Goal: Transaction & Acquisition: Purchase product/service

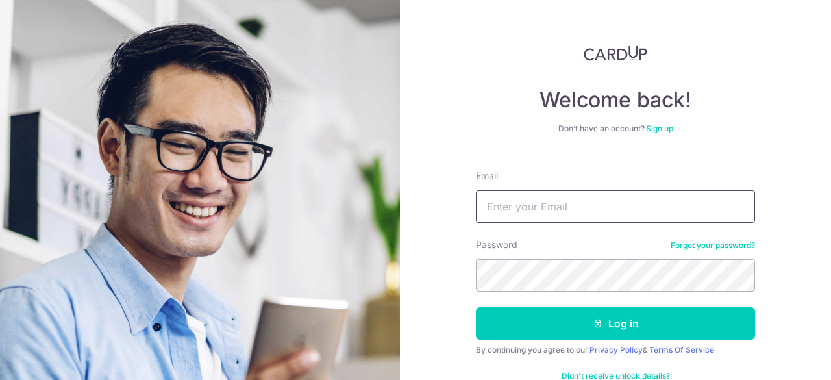
click at [513, 214] on input "Email" at bounding box center [615, 206] width 279 height 32
type input "[EMAIL_ADDRESS][DOMAIN_NAME]"
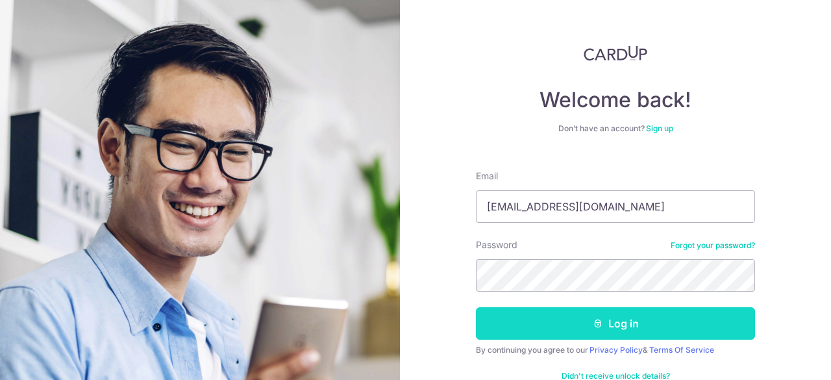
click at [622, 323] on button "Log in" at bounding box center [615, 323] width 279 height 32
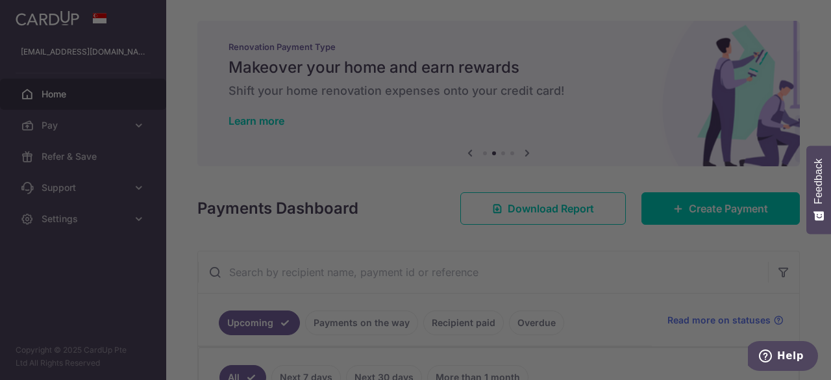
click at [608, 294] on div at bounding box center [419, 192] width 839 height 384
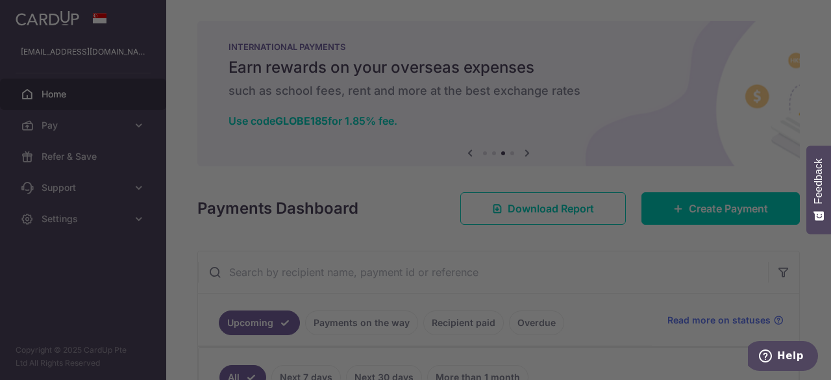
click at [628, 181] on div at bounding box center [419, 192] width 839 height 384
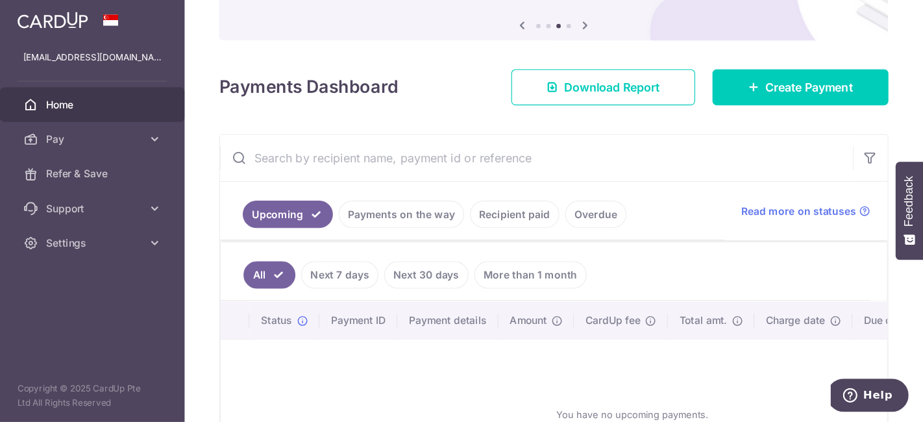
scroll to position [130, 0]
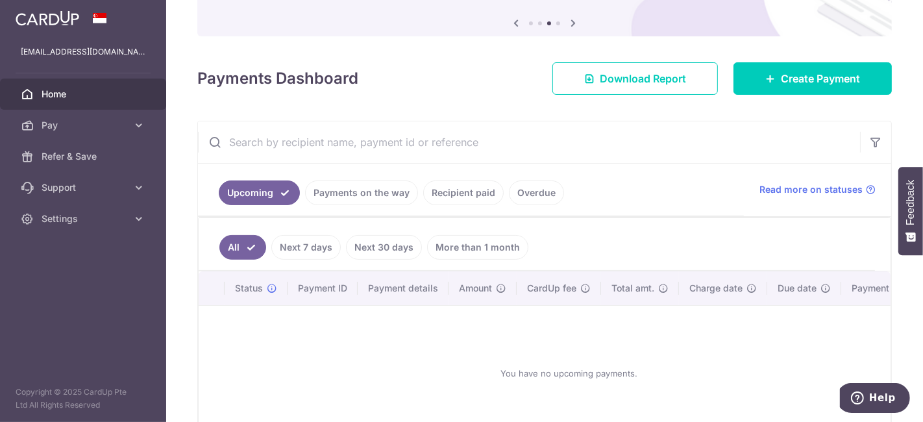
click at [370, 145] on input "text" at bounding box center [529, 142] width 662 height 42
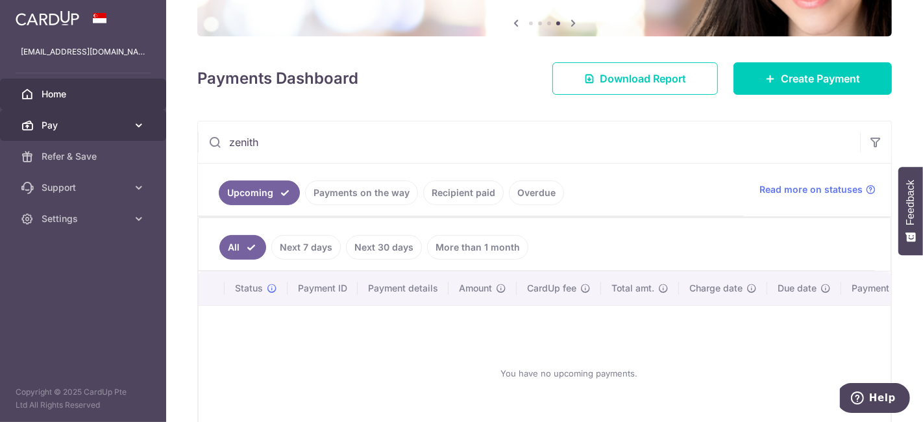
type input "zenith"
click at [60, 132] on link "Pay" at bounding box center [83, 125] width 166 height 31
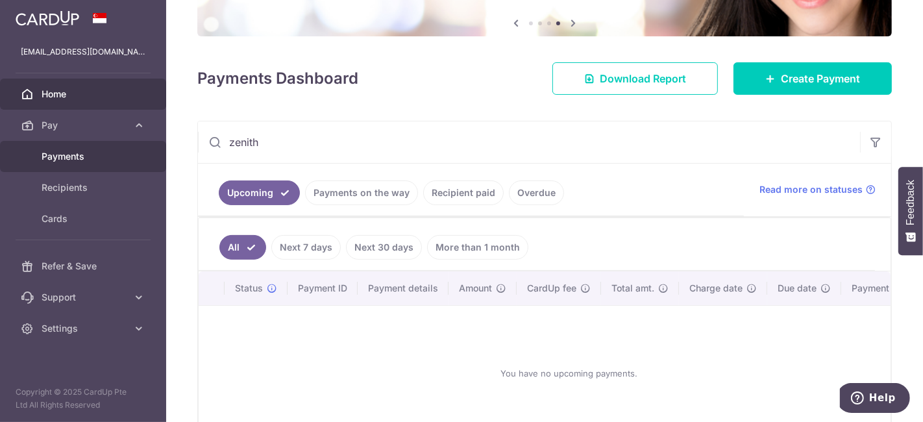
click at [51, 161] on span "Payments" at bounding box center [85, 156] width 86 height 13
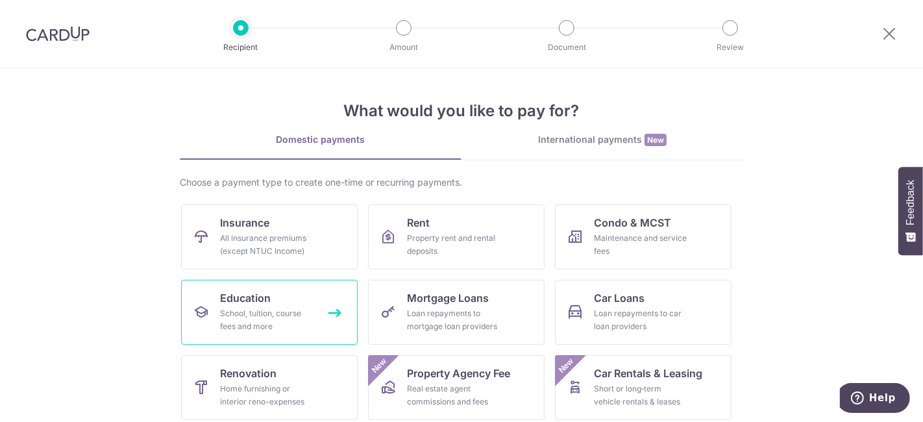
click at [232, 315] on div "School, tuition, course fees and more" at bounding box center [266, 320] width 93 height 26
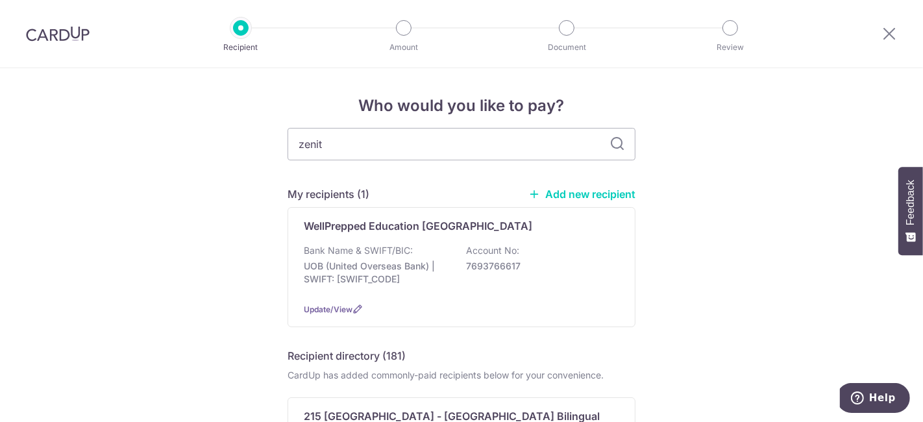
type input "zenith"
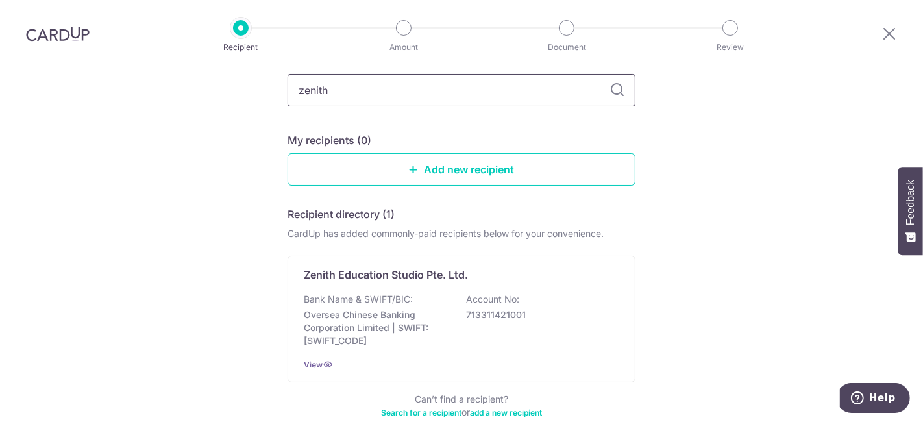
scroll to position [154, 0]
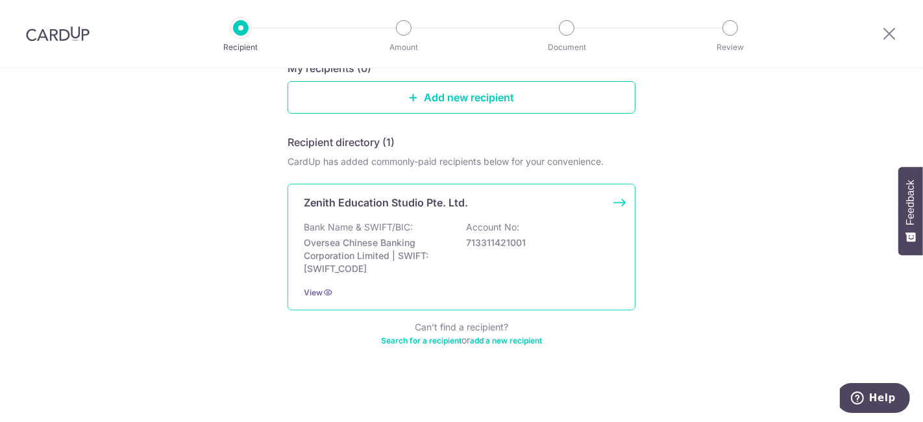
click at [612, 206] on div "Zenith Education Studio Pte. Ltd. Bank Name & SWIFT/BIC: Oversea Chinese Bankin…" at bounding box center [462, 247] width 348 height 127
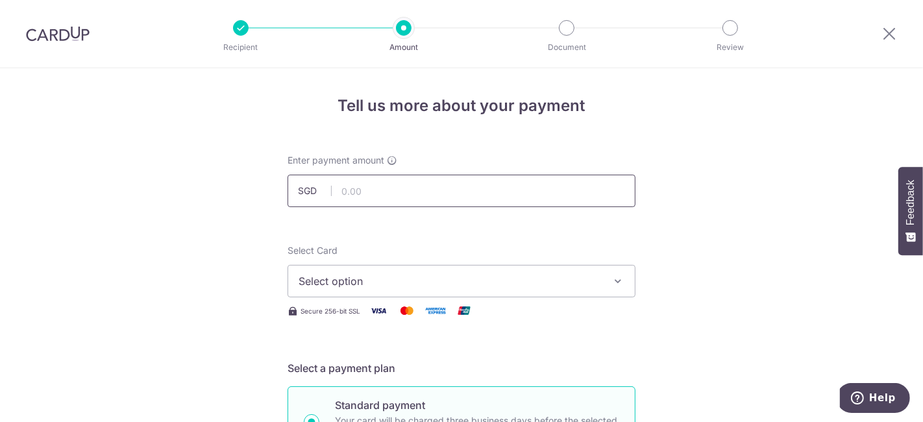
click at [380, 183] on input "text" at bounding box center [462, 191] width 348 height 32
type input "915.60"
click at [622, 278] on button "Select option" at bounding box center [462, 281] width 348 height 32
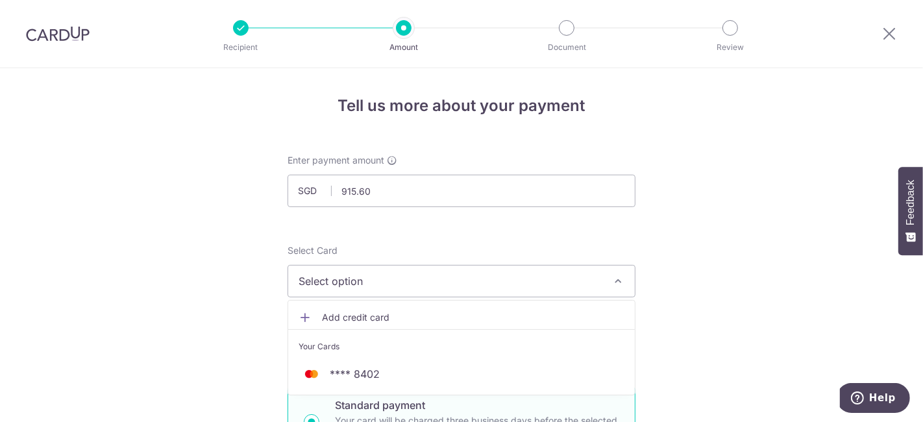
scroll to position [144, 0]
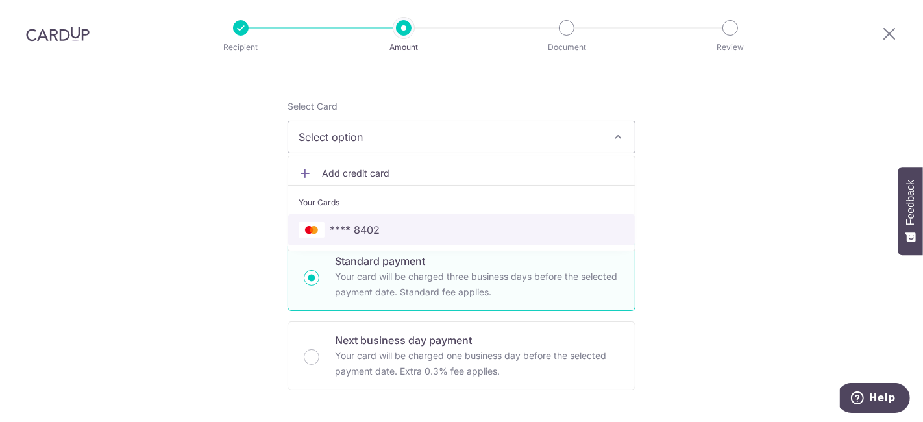
click at [473, 226] on span "**** 8402" at bounding box center [462, 230] width 326 height 16
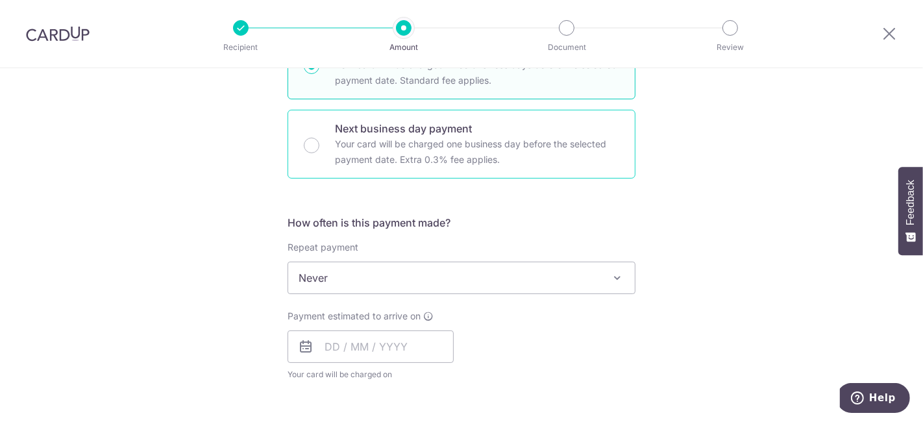
scroll to position [360, 0]
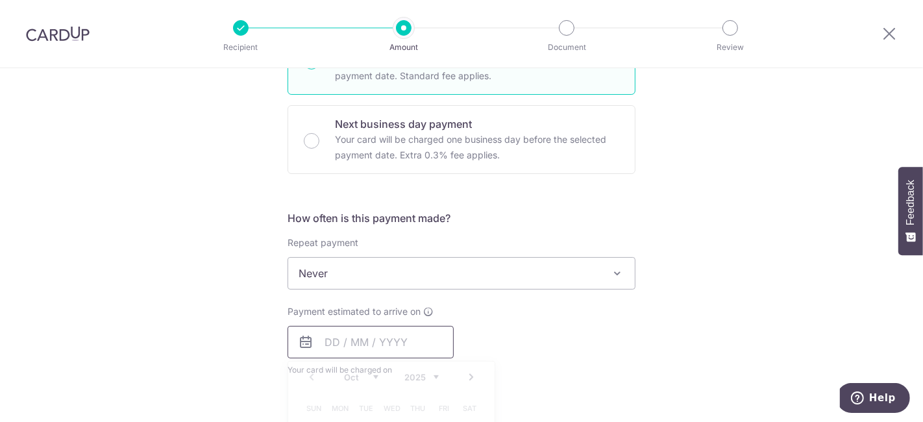
click at [358, 347] on input "text" at bounding box center [371, 342] width 166 height 32
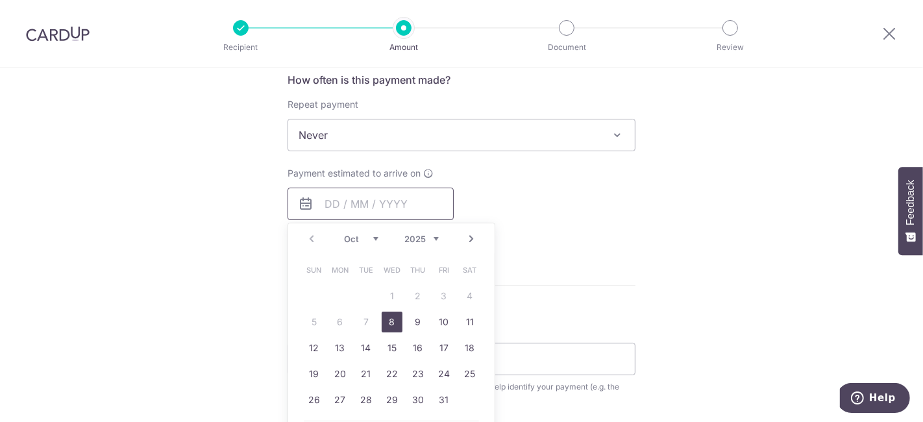
scroll to position [504, 0]
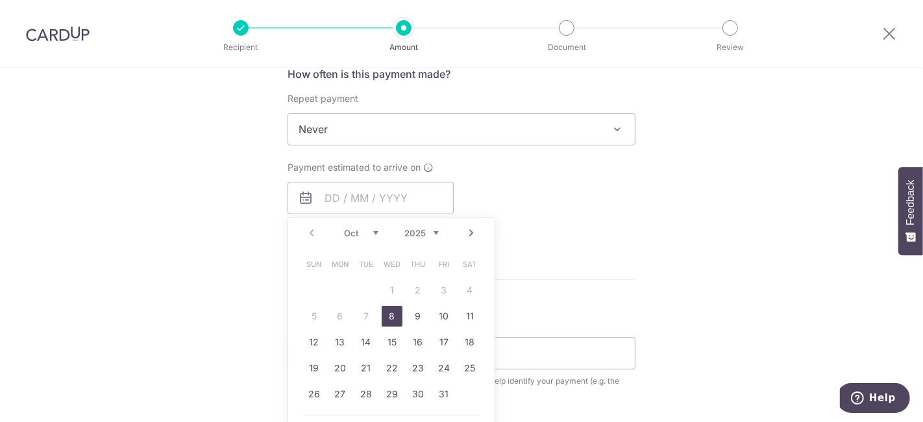
click at [389, 316] on link "8" at bounding box center [392, 316] width 21 height 21
type input "[DATE]"
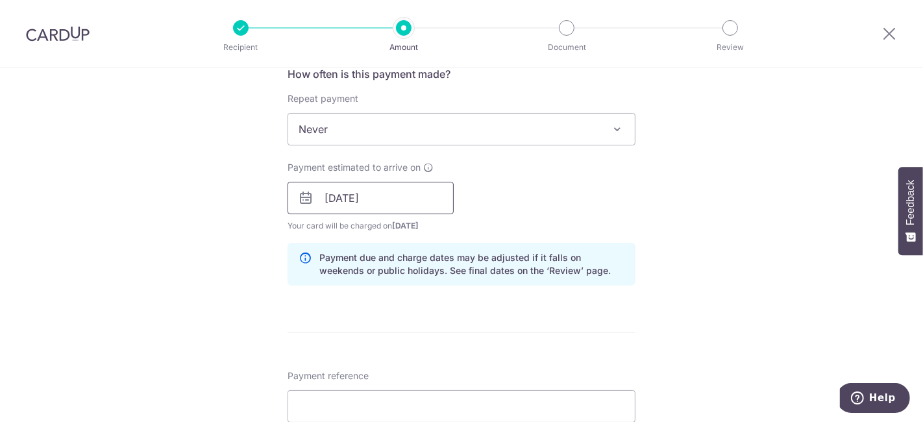
click at [426, 195] on input "[DATE]" at bounding box center [371, 198] width 166 height 32
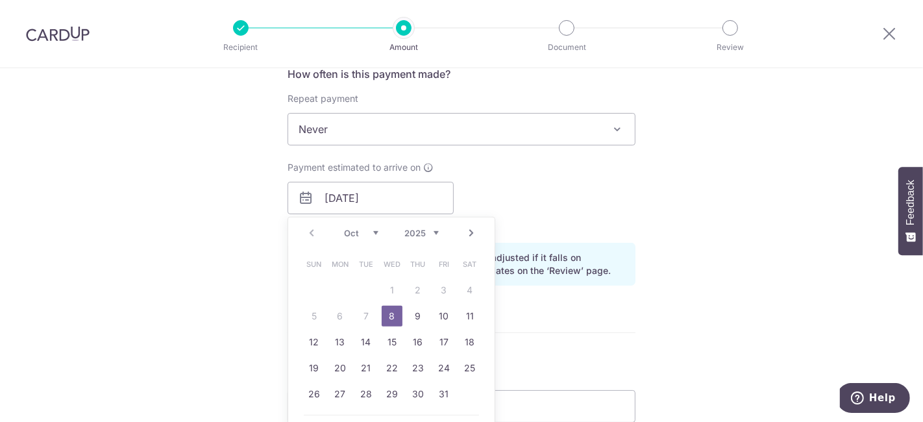
click at [569, 182] on div "Payment estimated to arrive on 08/10/2025 Prev Next Oct Nov Dec 2025 2026 2027 …" at bounding box center [461, 196] width 363 height 71
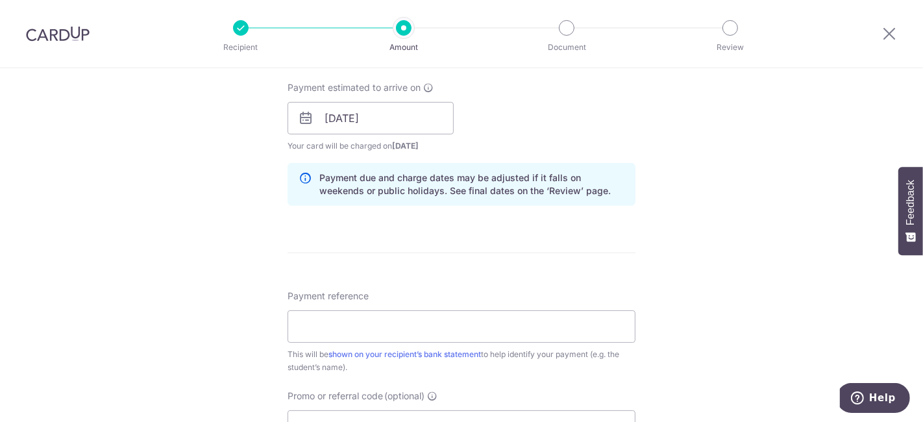
scroll to position [649, 0]
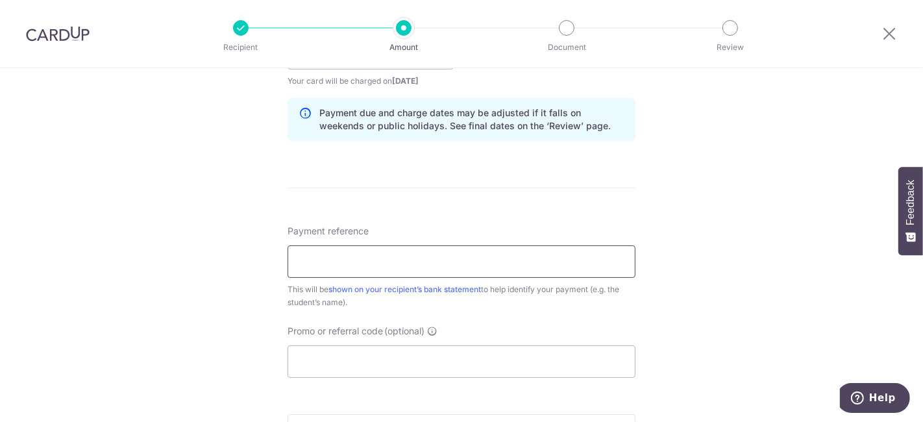
click at [373, 259] on input "Payment reference" at bounding box center [462, 261] width 348 height 32
paste input "86457814"
type input "EthanLee86457814"
click at [349, 362] on input "Promo or referral code (optional)" at bounding box center [462, 361] width 348 height 32
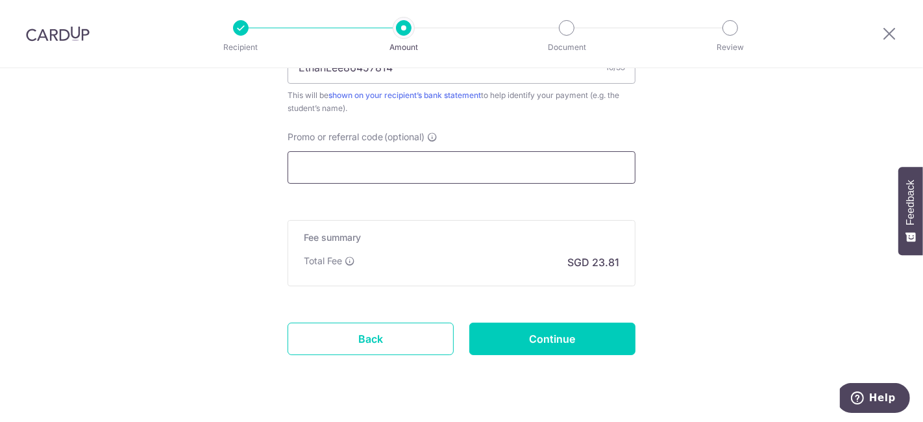
scroll to position [871, 0]
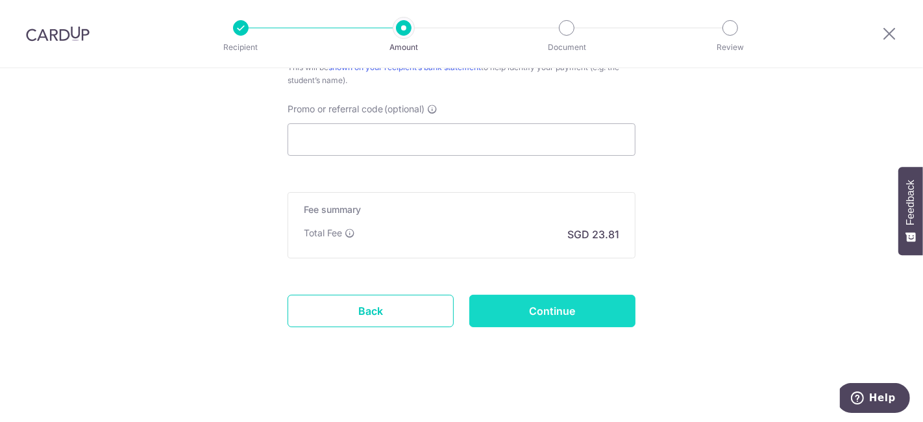
click at [558, 320] on input "Continue" at bounding box center [552, 311] width 166 height 32
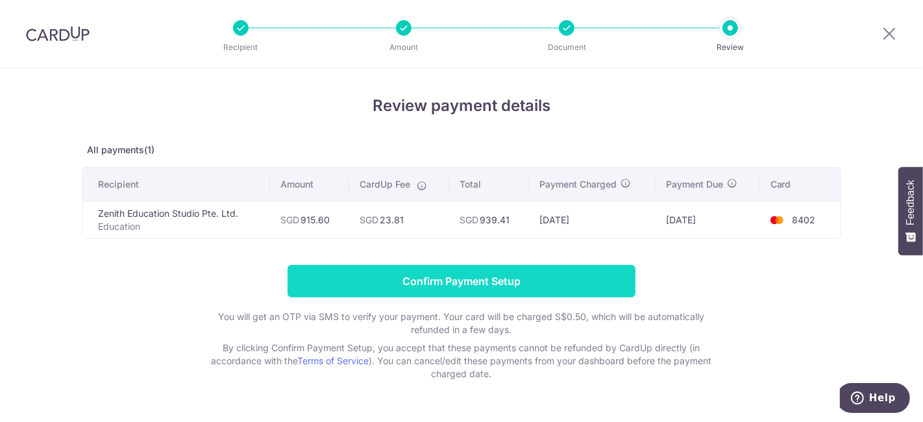
click at [496, 281] on input "Confirm Payment Setup" at bounding box center [462, 281] width 348 height 32
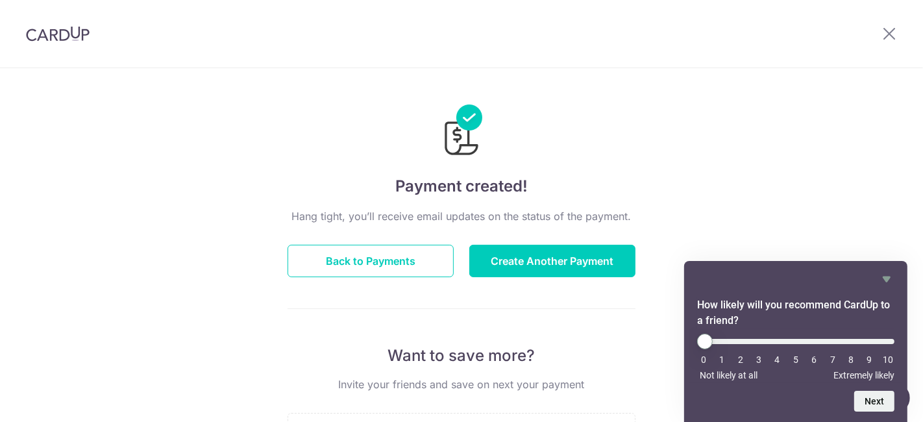
click at [778, 214] on div "Payment created! Hang tight, you’ll receive email updates on the status of the …" at bounding box center [461, 414] width 923 height 693
click at [374, 254] on button "Back to Payments" at bounding box center [371, 261] width 166 height 32
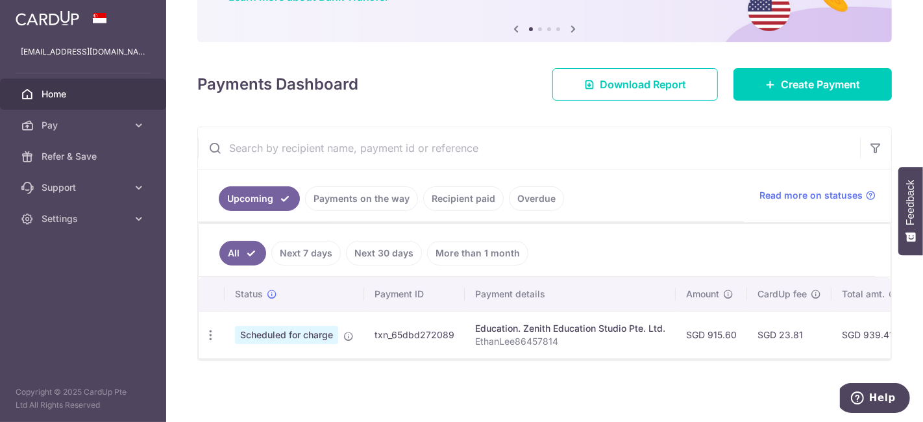
scroll to position [127, 0]
